Goal: Task Accomplishment & Management: Use online tool/utility

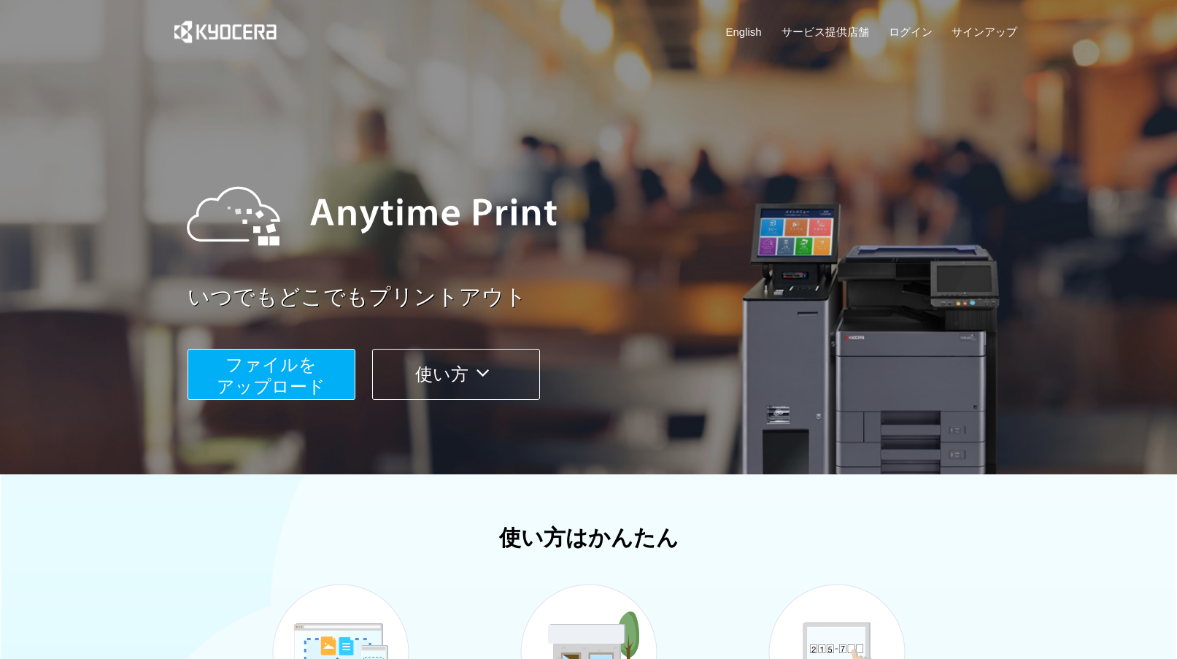
click at [272, 374] on button "ファイルを ​​アップロード" at bounding box center [272, 374] width 168 height 51
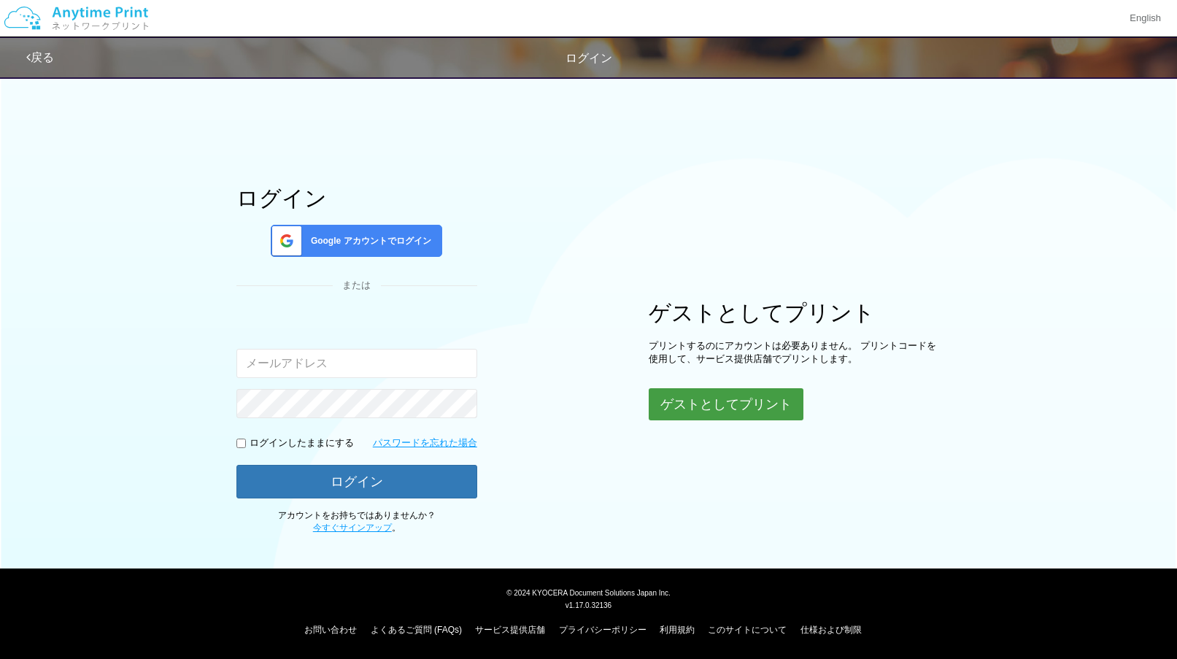
click at [744, 398] on button "ゲストとしてプリント" at bounding box center [726, 404] width 155 height 32
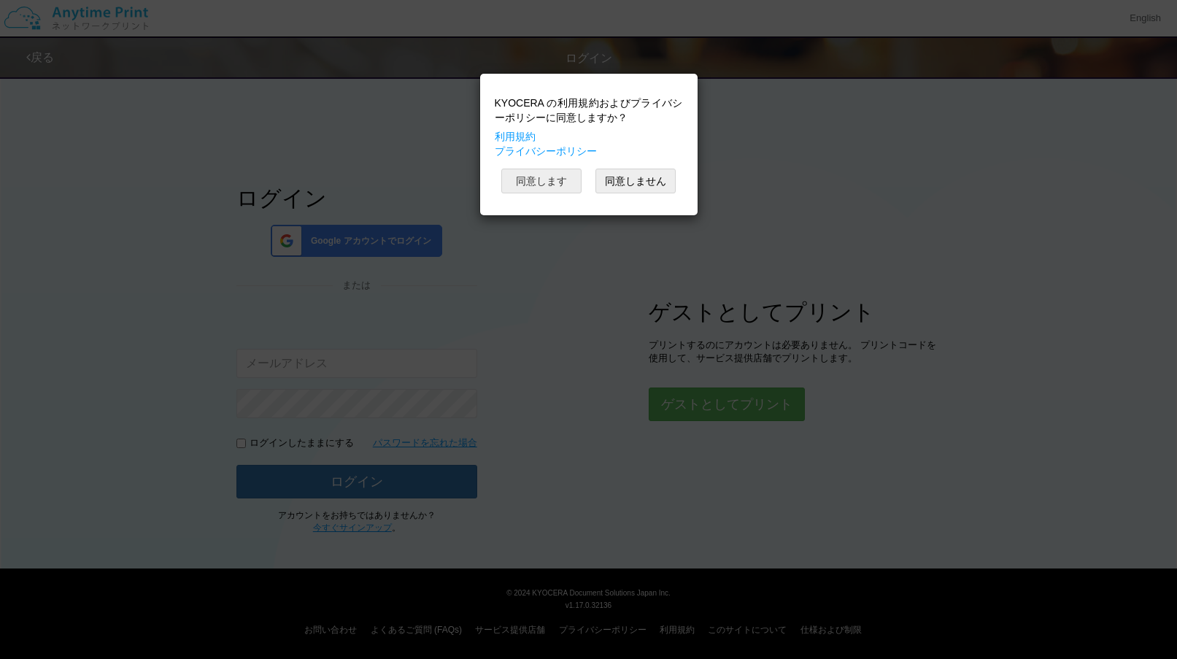
click at [546, 183] on button "同意します" at bounding box center [541, 181] width 80 height 25
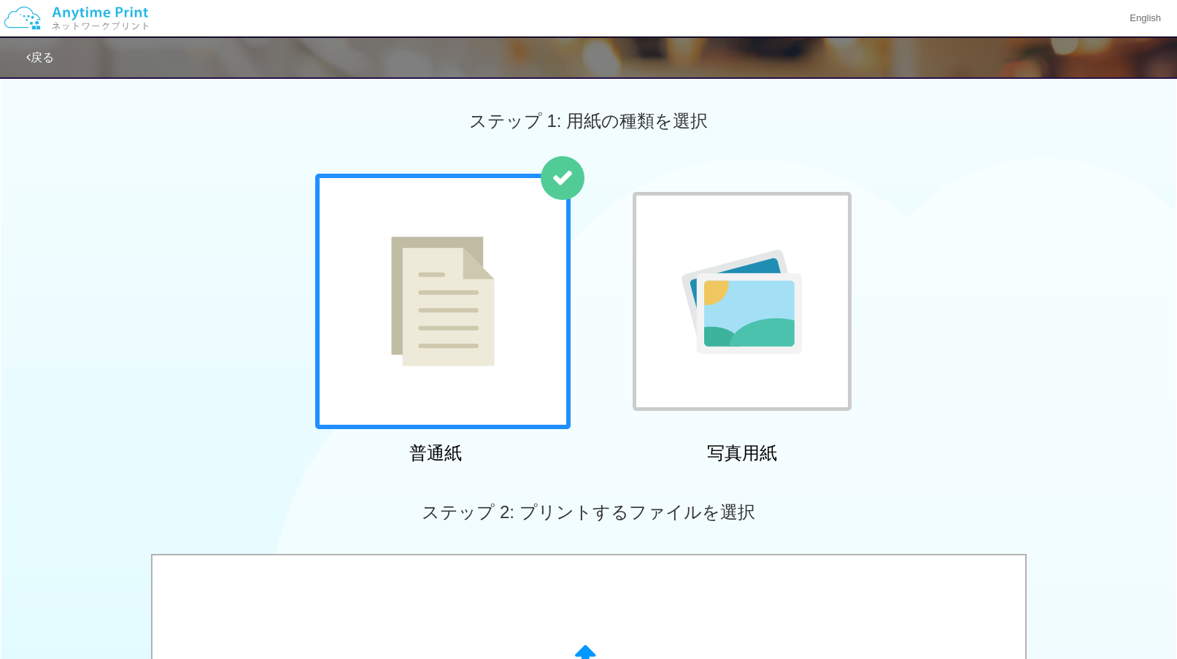
drag, startPoint x: 1132, startPoint y: 128, endPoint x: 993, endPoint y: 117, distance: 139.0
click at [989, 117] on div "ステップ 1: 用紙の種類を選択" at bounding box center [588, 121] width 1177 height 105
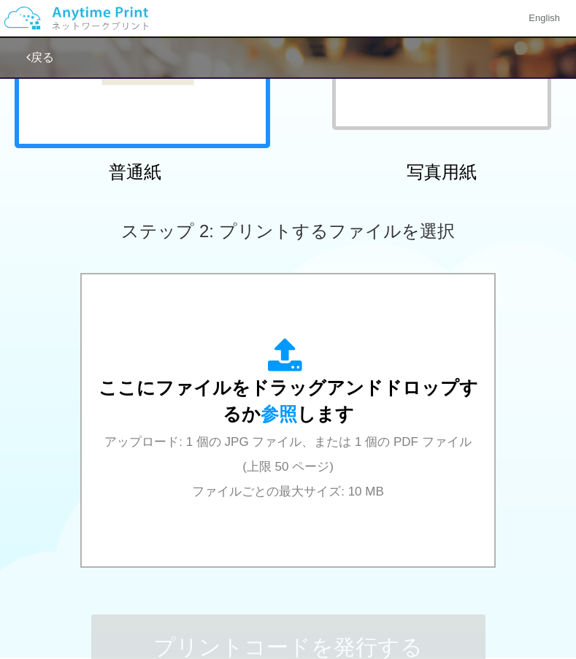
scroll to position [314, 0]
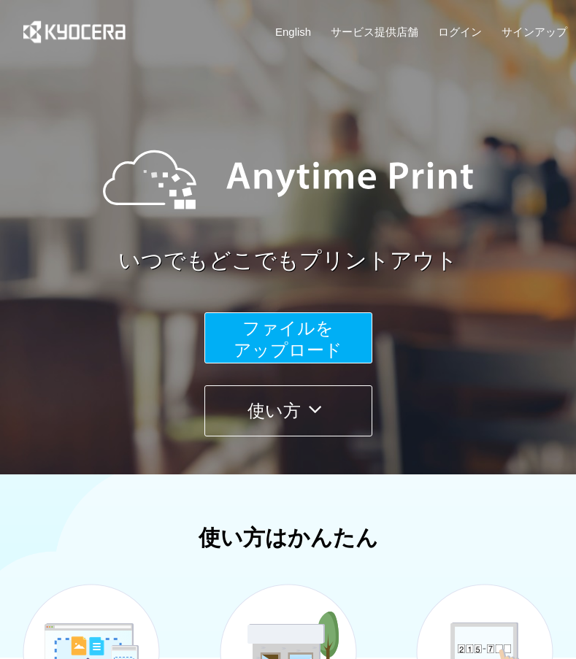
click at [285, 323] on span "ファイルを ​​アップロード" at bounding box center [288, 339] width 109 height 42
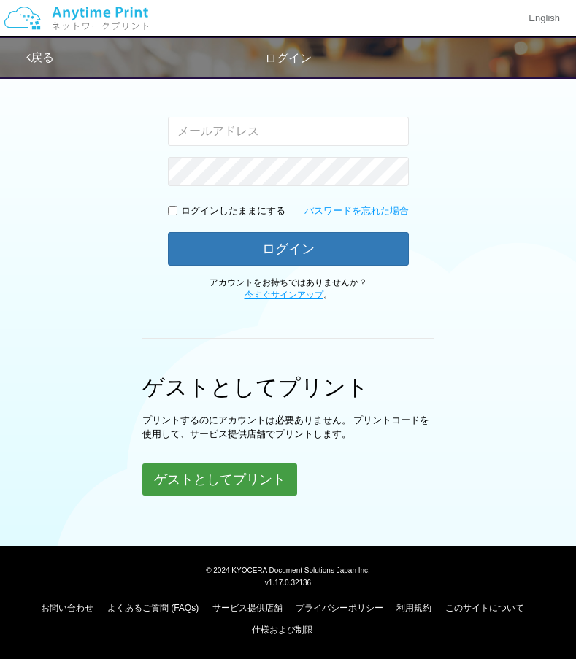
scroll to position [231, 0]
click at [243, 466] on button "ゲストとしてプリント" at bounding box center [219, 479] width 155 height 32
click at [244, 486] on button "ゲストとしてプリント" at bounding box center [219, 479] width 155 height 32
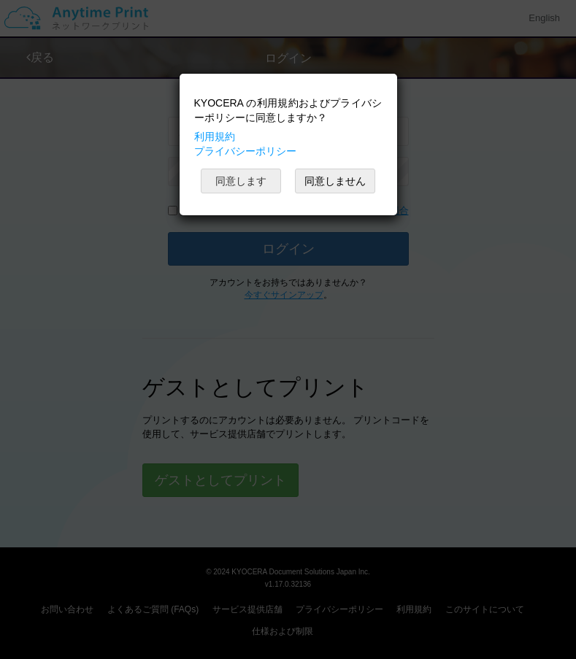
click at [237, 181] on button "同意します" at bounding box center [241, 181] width 80 height 25
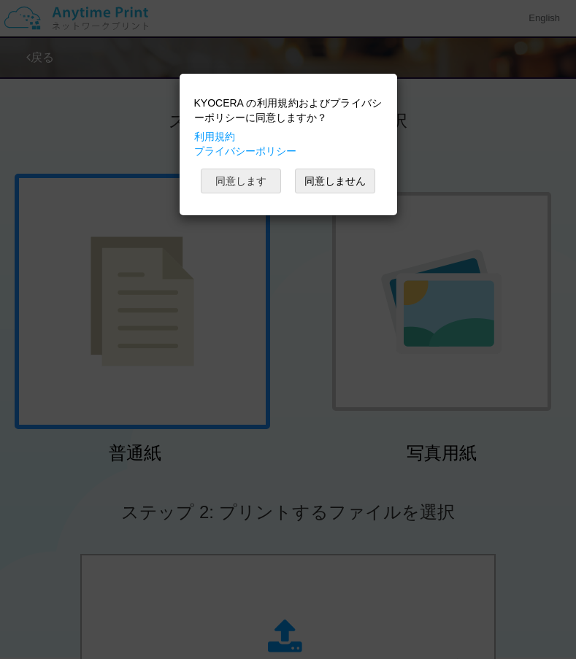
click at [242, 177] on button "同意します" at bounding box center [241, 181] width 80 height 25
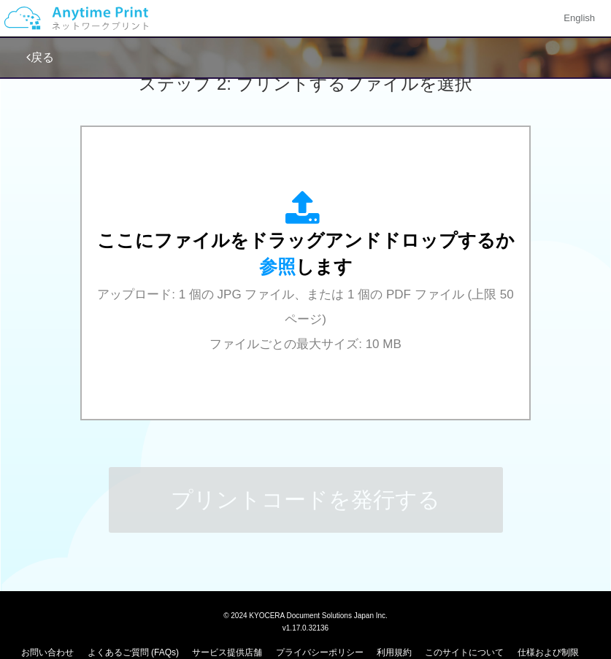
scroll to position [420, 0]
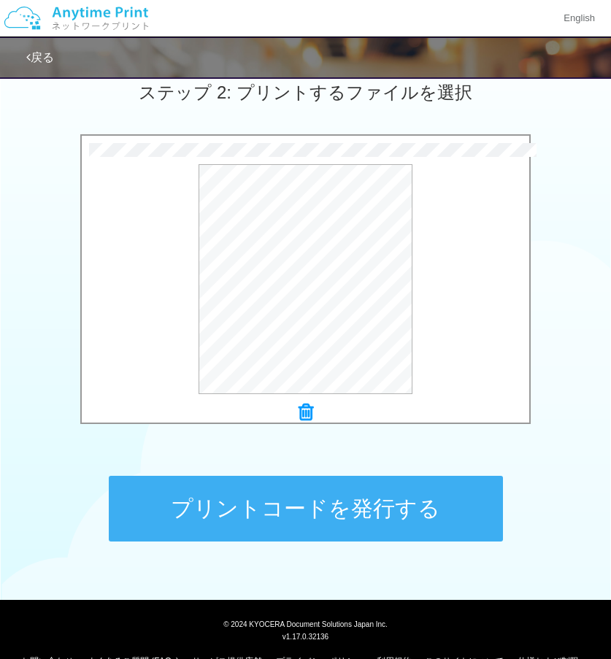
click at [328, 511] on button "プリントコードを発行する" at bounding box center [306, 509] width 394 height 66
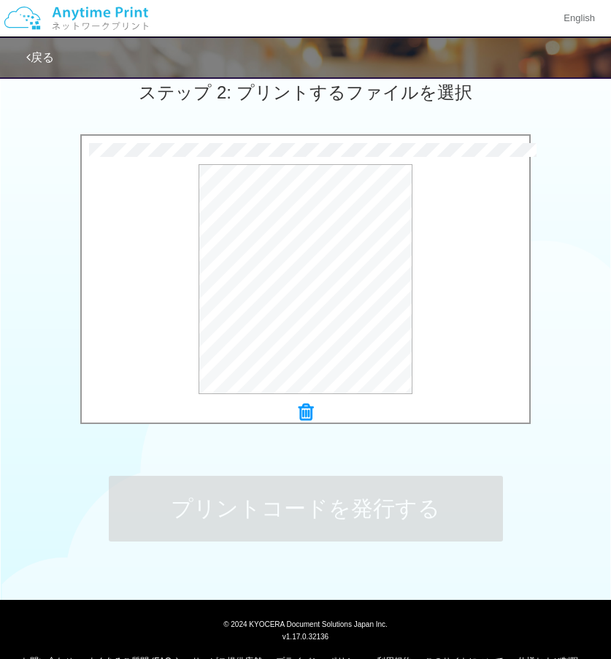
scroll to position [0, 0]
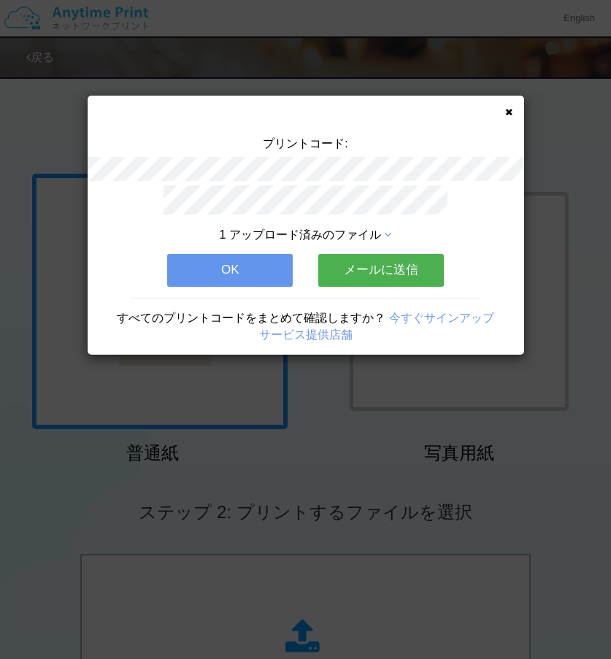
click at [225, 267] on button "OK" at bounding box center [230, 270] width 126 height 32
